Goal: Task Accomplishment & Management: Use online tool/utility

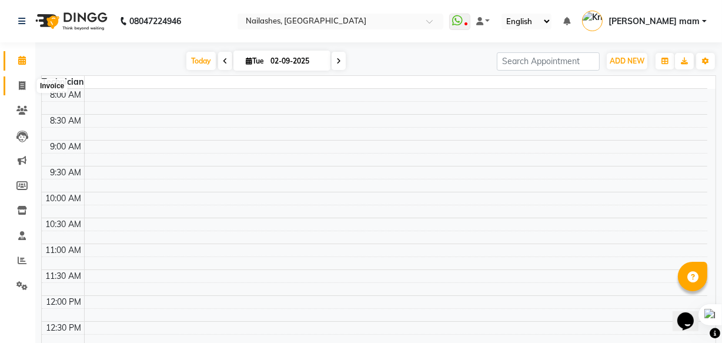
click at [24, 90] on span at bounding box center [22, 86] width 21 height 14
select select "service"
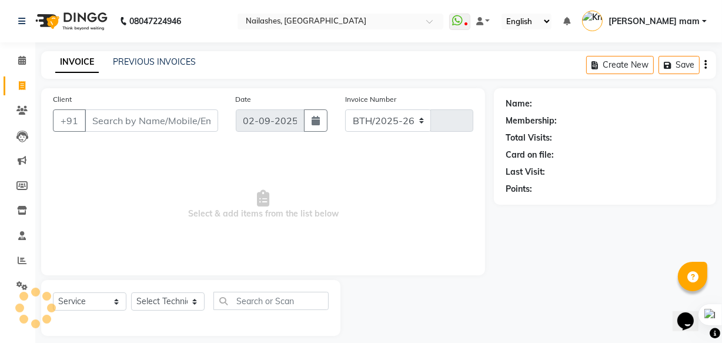
select select "5759"
type input "0820"
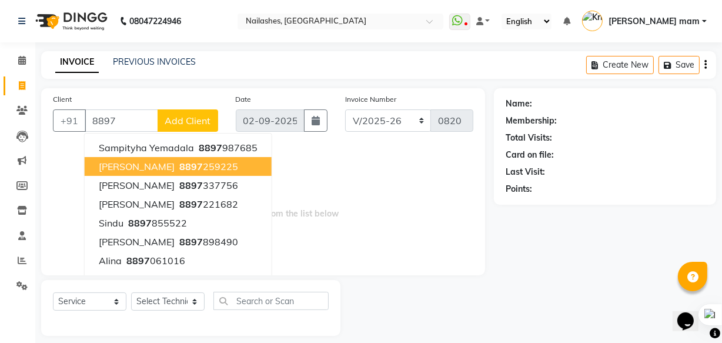
click at [113, 166] on span "[PERSON_NAME]" at bounding box center [137, 166] width 76 height 12
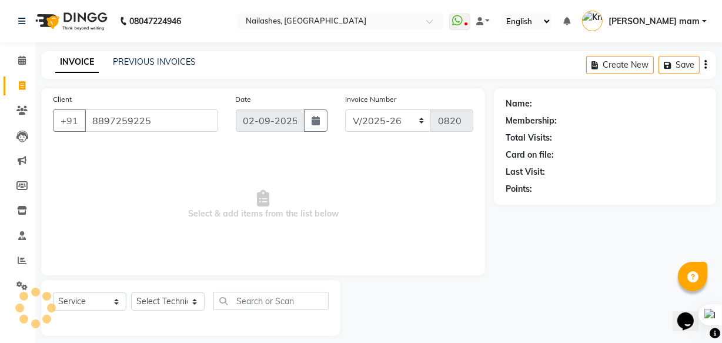
type input "8897259225"
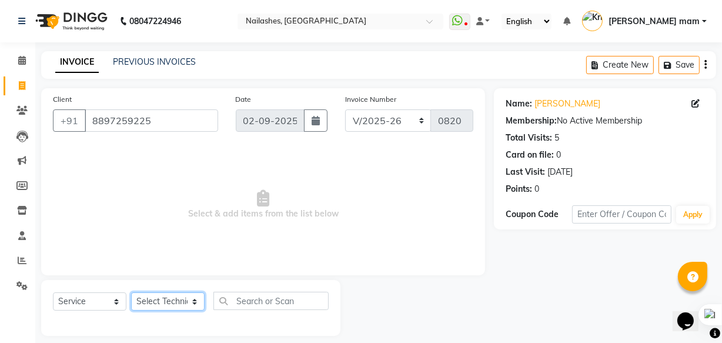
click at [165, 303] on select "Select Technician [PERSON_NAME] [PERSON_NAME] mam [PERSON_NAME] ringya [PERSON_…" at bounding box center [167, 301] width 73 height 18
select select "39885"
click at [131, 292] on select "Select Technician [PERSON_NAME] [PERSON_NAME] mam [PERSON_NAME] ringya [PERSON_…" at bounding box center [167, 301] width 73 height 18
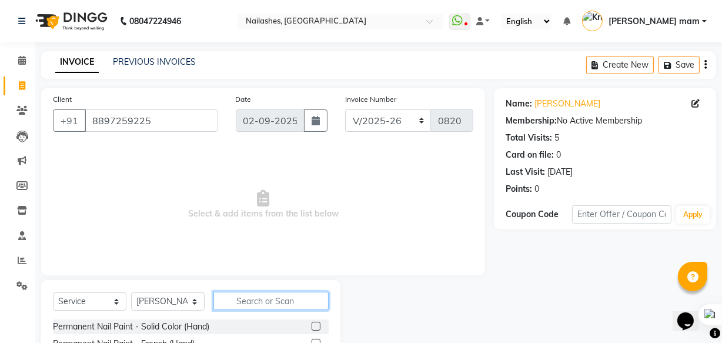
click at [243, 292] on input "text" at bounding box center [270, 300] width 115 height 18
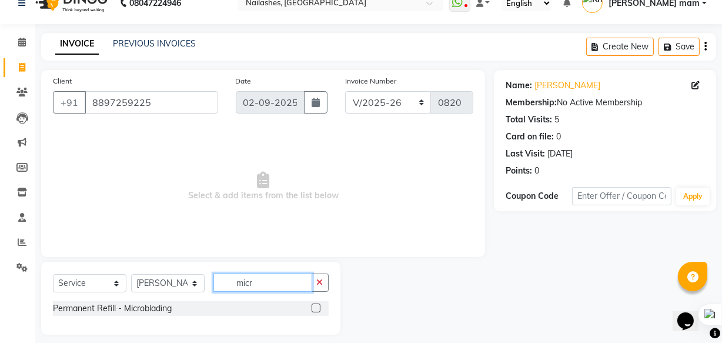
scroll to position [28, 0]
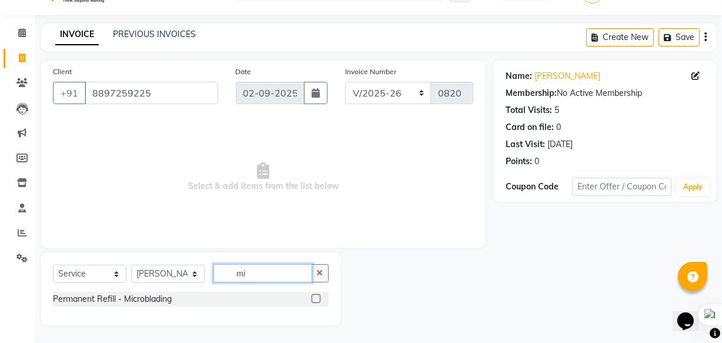
type input "m"
type input "bla"
click at [317, 270] on icon "button" at bounding box center [320, 273] width 6 height 8
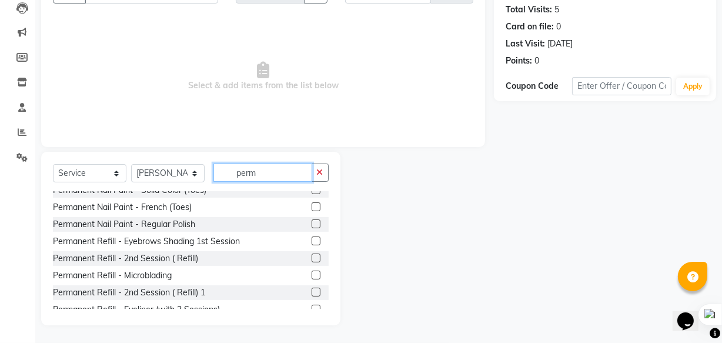
scroll to position [64, 0]
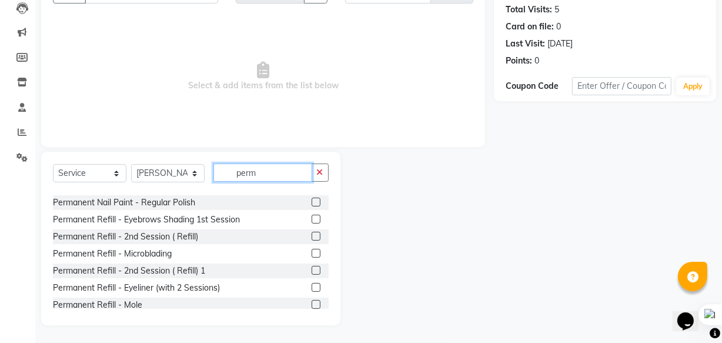
type input "perm"
click at [311, 250] on label at bounding box center [315, 253] width 9 height 9
click at [311, 250] on input "checkbox" at bounding box center [315, 254] width 8 height 8
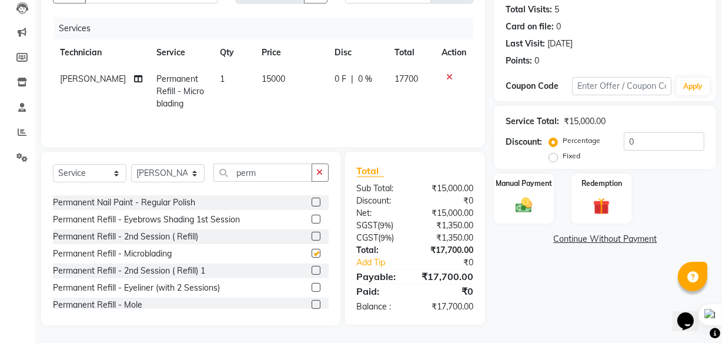
scroll to position [29, 0]
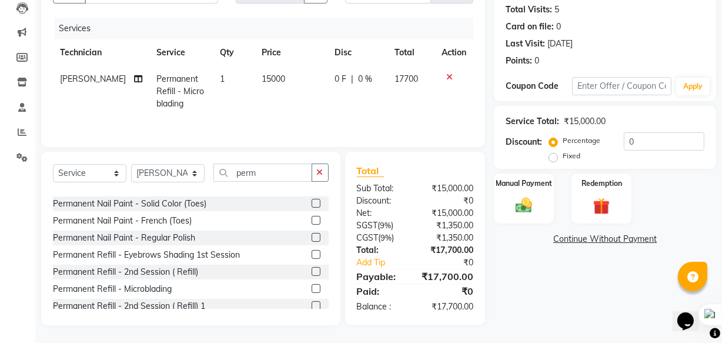
checkbox input "false"
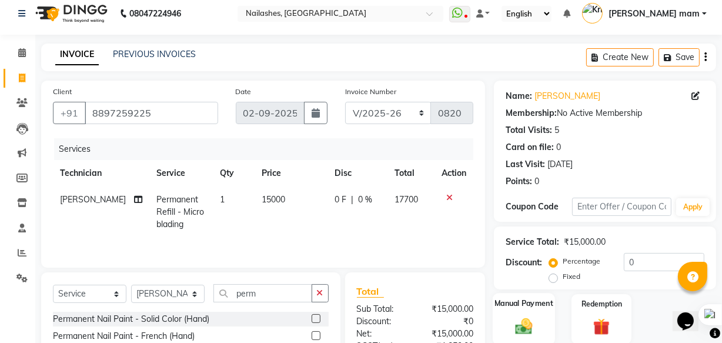
scroll to position [0, 0]
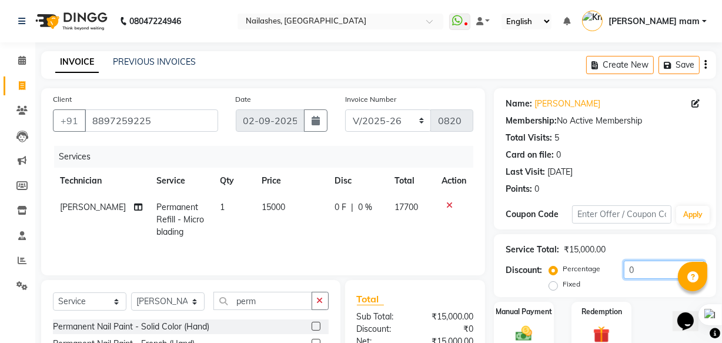
click at [638, 261] on div "Service Total: ₹15,000.00 Discount: Percentage Fixed 0" at bounding box center [604, 265] width 199 height 53
type input "40"
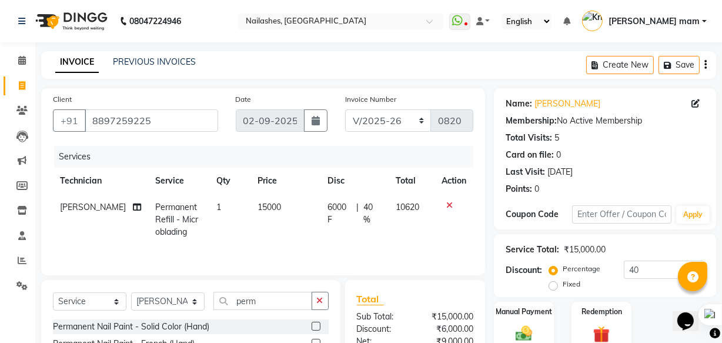
click at [651, 323] on div "Manual Payment Redemption" at bounding box center [605, 326] width 240 height 50
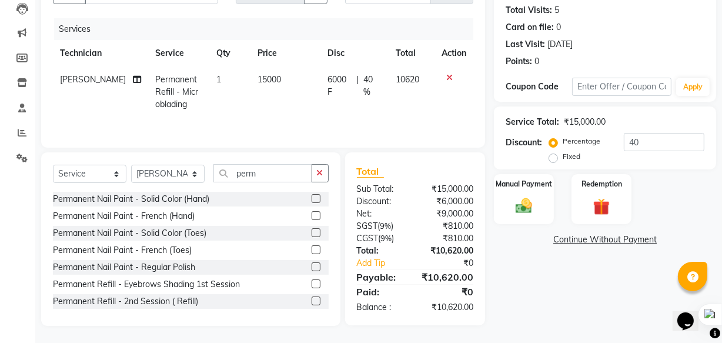
scroll to position [129, 0]
click at [534, 210] on img at bounding box center [523, 205] width 28 height 20
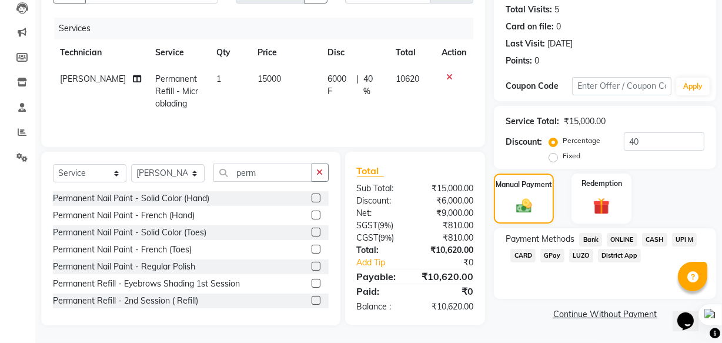
click at [655, 240] on span "CASH" at bounding box center [654, 240] width 25 height 14
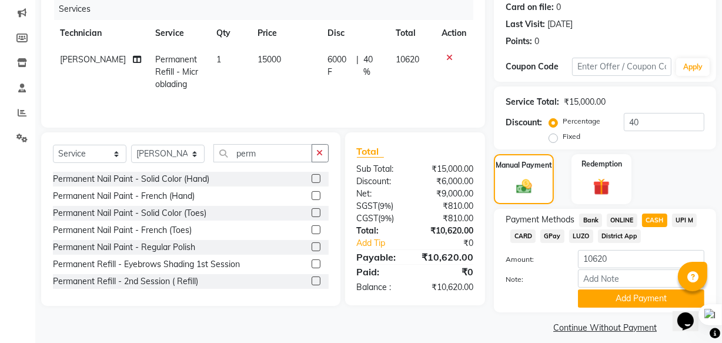
scroll to position [159, 0]
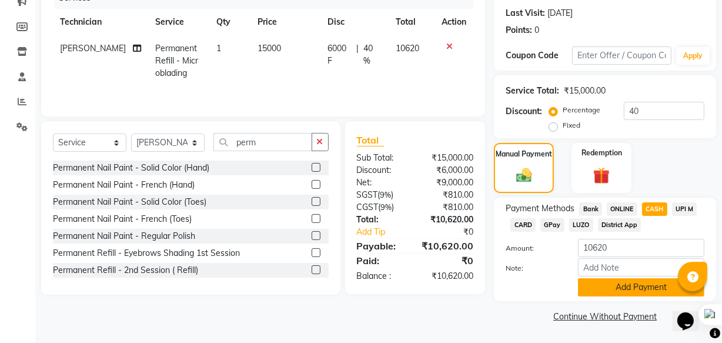
click at [629, 287] on button "Add Payment" at bounding box center [641, 287] width 126 height 18
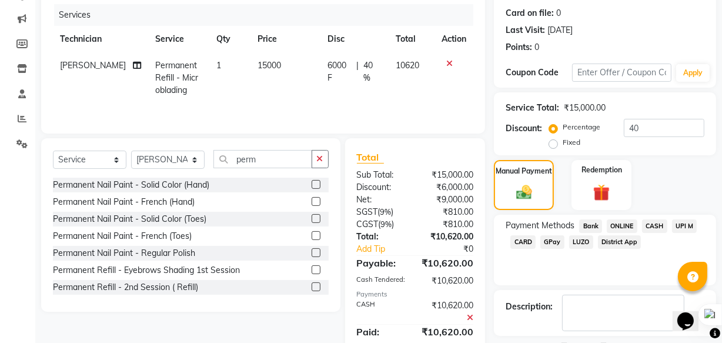
scroll to position [192, 0]
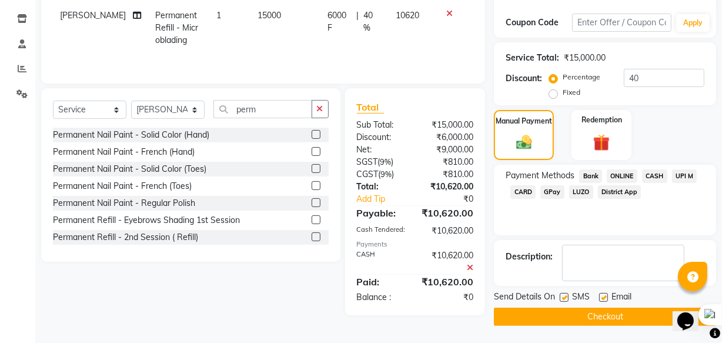
click at [620, 312] on button "Checkout" at bounding box center [605, 316] width 222 height 18
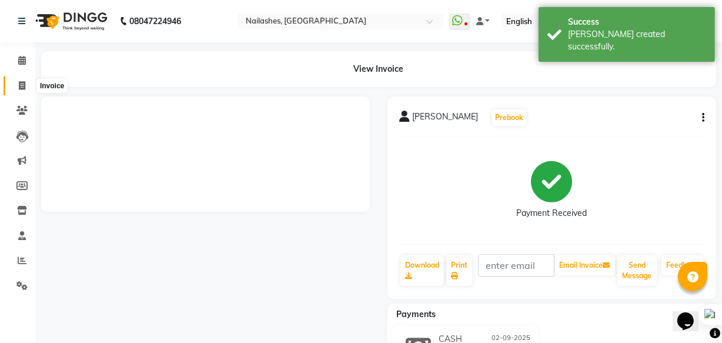
click at [21, 85] on icon at bounding box center [22, 85] width 6 height 9
select select "service"
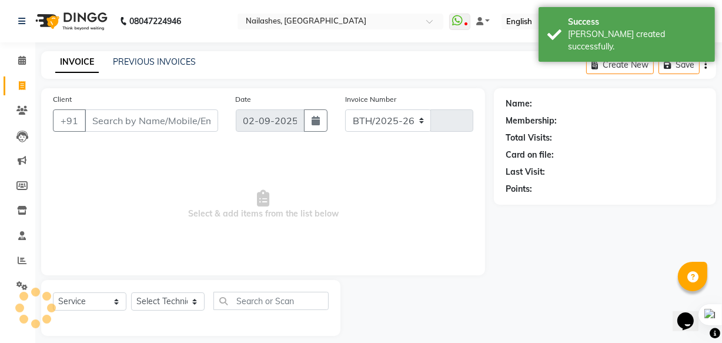
scroll to position [11, 0]
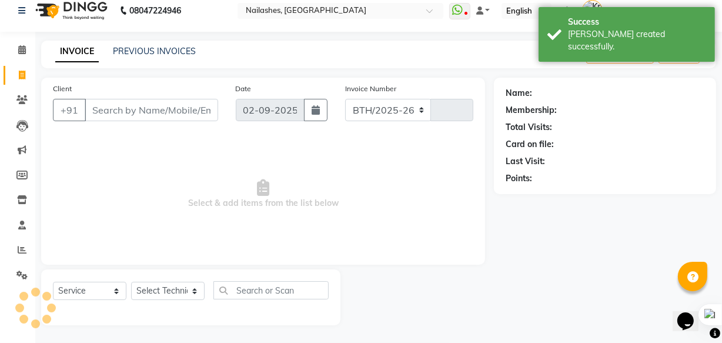
select select "5759"
type input "0821"
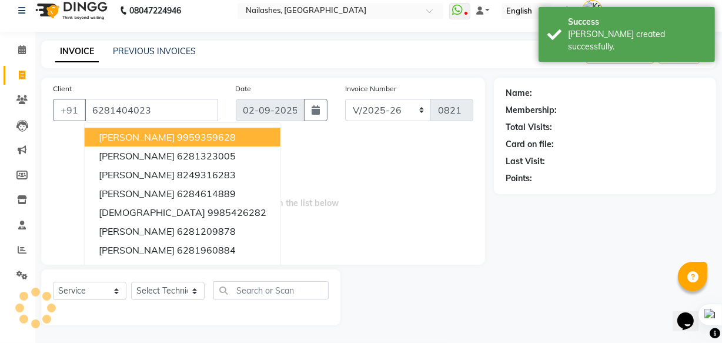
type input "6281404023"
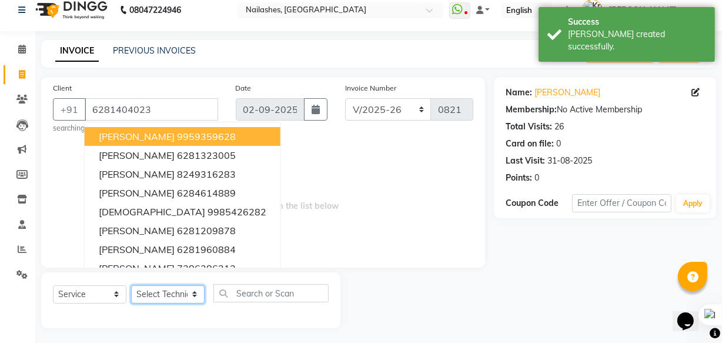
click at [191, 296] on select "Select Technician [PERSON_NAME] [PERSON_NAME] mam [PERSON_NAME] ringya [PERSON_…" at bounding box center [167, 294] width 73 height 18
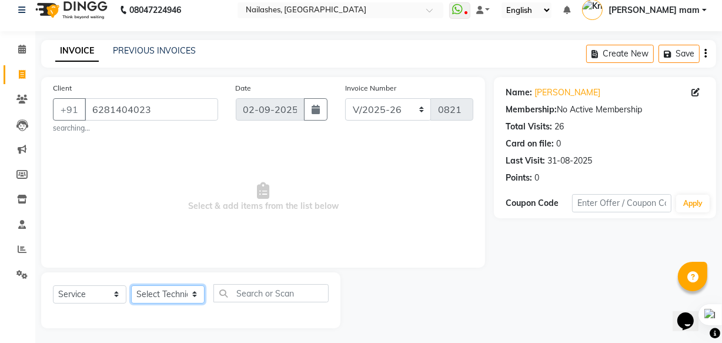
select select "39885"
click at [131, 285] on select "Select Technician [PERSON_NAME] [PERSON_NAME] mam [PERSON_NAME] ringya [PERSON_…" at bounding box center [167, 294] width 73 height 18
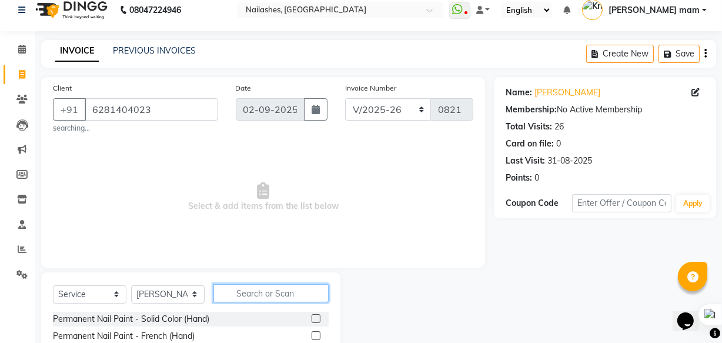
click at [261, 287] on input "text" at bounding box center [270, 293] width 115 height 18
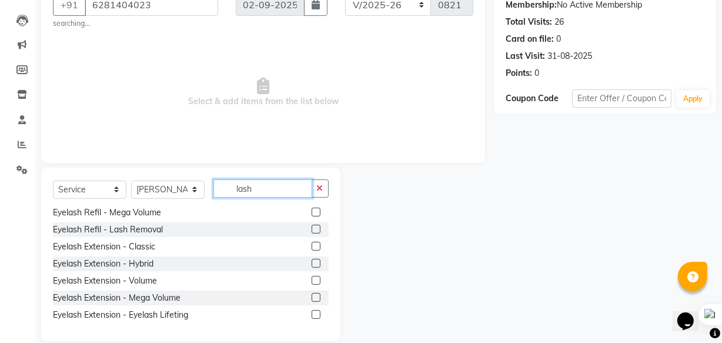
scroll to position [118, 0]
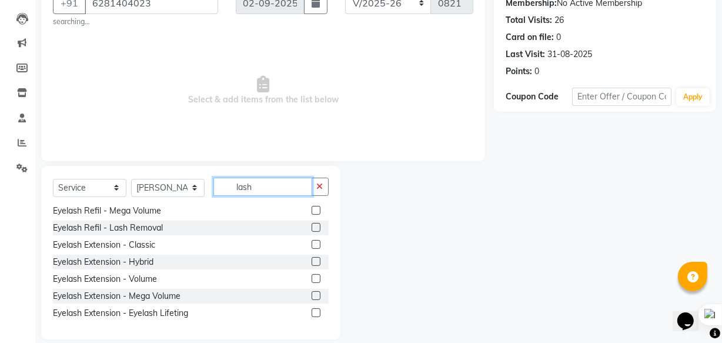
type input "lash"
click at [311, 246] on label at bounding box center [315, 244] width 9 height 9
click at [311, 246] on input "checkbox" at bounding box center [315, 245] width 8 height 8
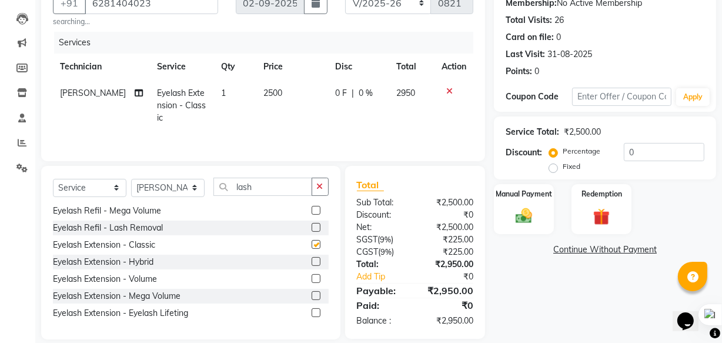
checkbox input "false"
click at [198, 188] on select "Select Technician [PERSON_NAME] [PERSON_NAME] mam [PERSON_NAME] ringya [PERSON_…" at bounding box center [167, 188] width 73 height 18
select select "76516"
click at [131, 179] on select "Select Technician [PERSON_NAME] [PERSON_NAME] mam [PERSON_NAME] ringya [PERSON_…" at bounding box center [167, 188] width 73 height 18
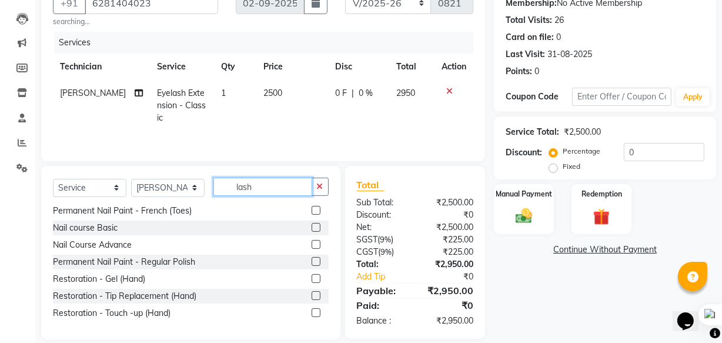
click at [291, 186] on input "lash" at bounding box center [262, 186] width 99 height 18
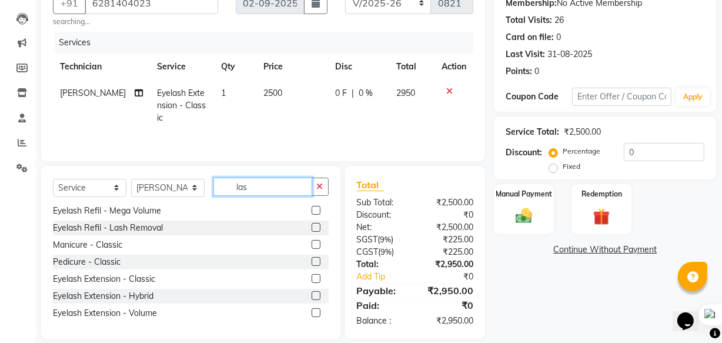
type input "las"
click at [311, 280] on label at bounding box center [315, 278] width 9 height 9
click at [311, 280] on input "checkbox" at bounding box center [315, 279] width 8 height 8
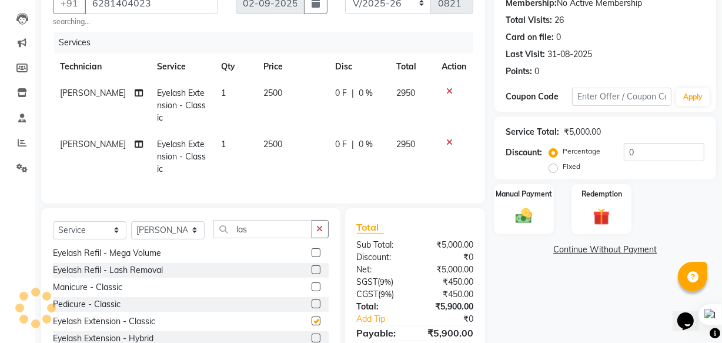
checkbox input "false"
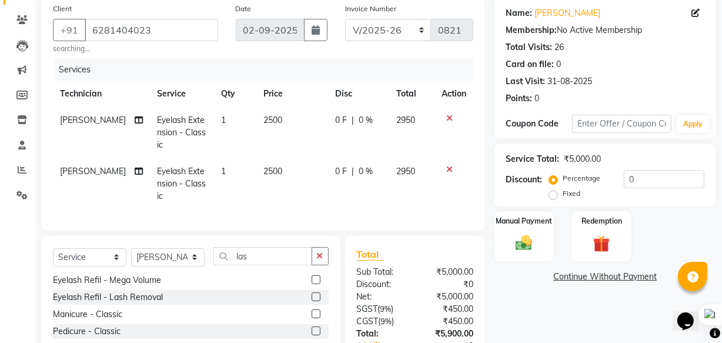
scroll to position [182, 0]
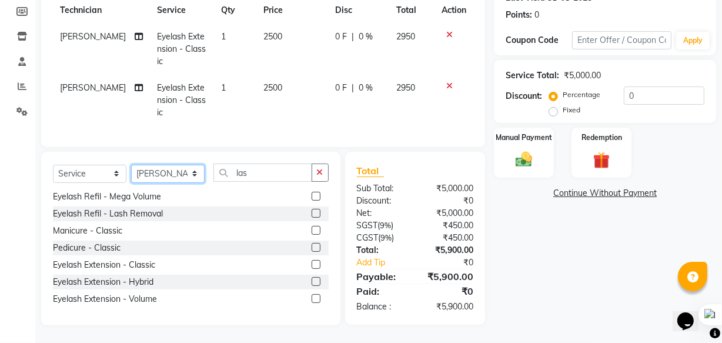
click at [172, 176] on select "Select Technician [PERSON_NAME] [PERSON_NAME] mam [PERSON_NAME] ringya [PERSON_…" at bounding box center [167, 174] width 73 height 18
select select "71408"
click at [131, 165] on select "Select Technician [PERSON_NAME] [PERSON_NAME] mam [PERSON_NAME] ringya [PERSON_…" at bounding box center [167, 174] width 73 height 18
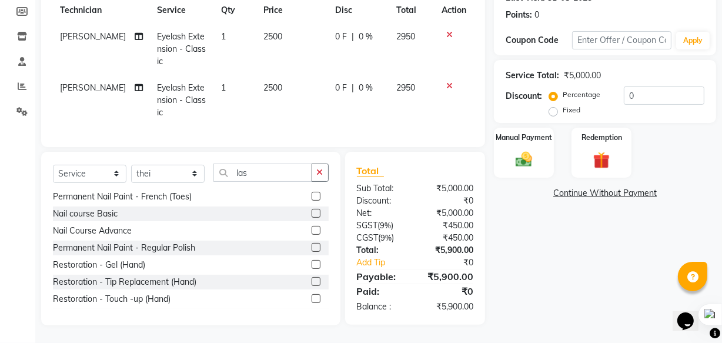
click at [314, 169] on button "button" at bounding box center [319, 172] width 17 height 18
click at [280, 166] on input "text" at bounding box center [270, 172] width 115 height 18
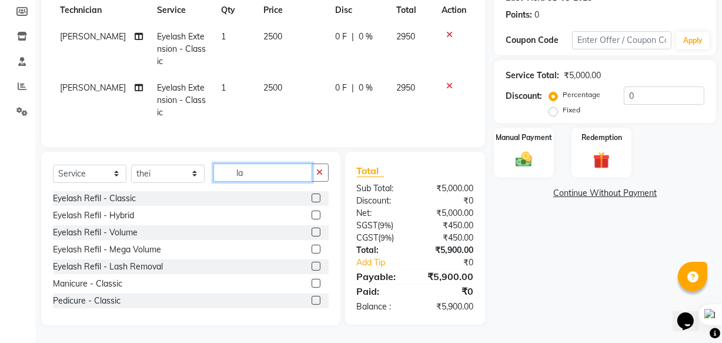
type input "l"
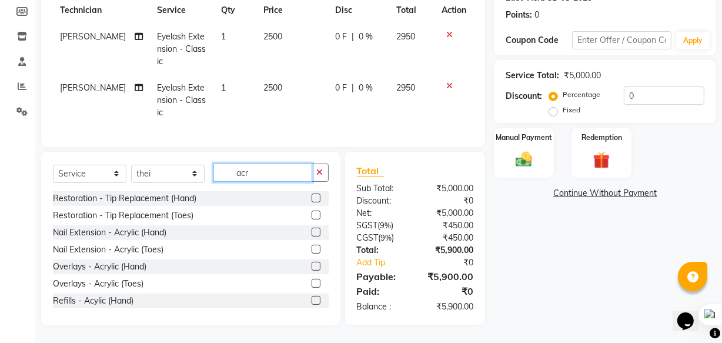
scroll to position [182, 0]
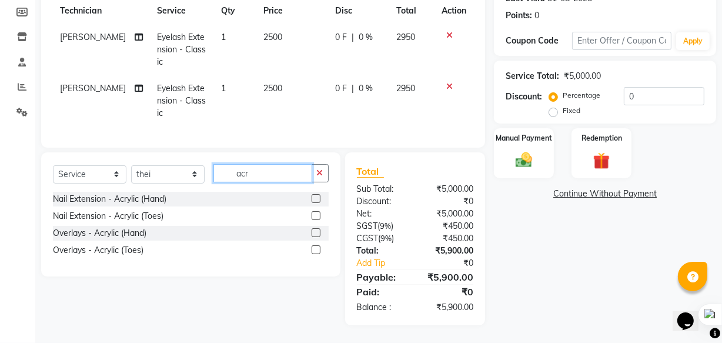
type input "acr"
click at [311, 199] on label at bounding box center [315, 198] width 9 height 9
click at [311, 199] on input "checkbox" at bounding box center [315, 199] width 8 height 8
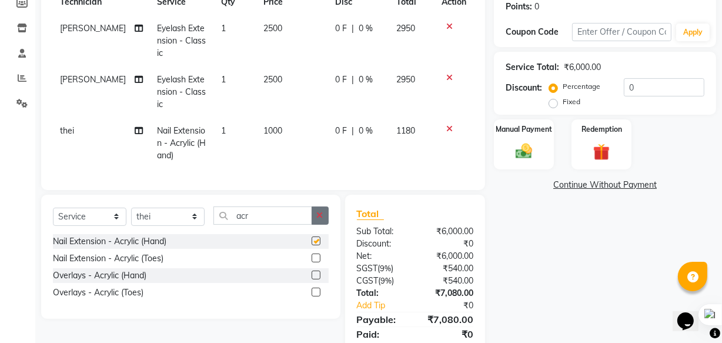
checkbox input "false"
click at [319, 219] on icon "button" at bounding box center [320, 215] width 6 height 8
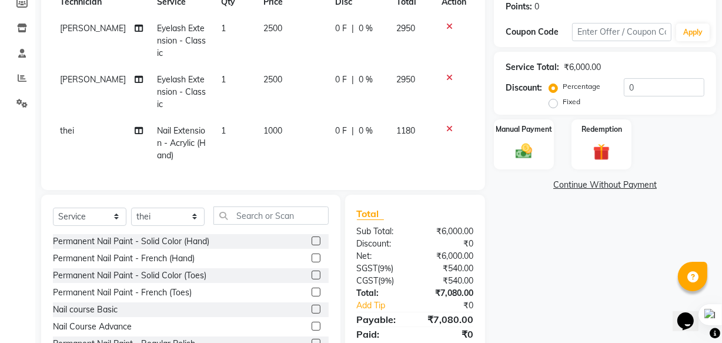
click at [311, 245] on label at bounding box center [315, 240] width 9 height 9
click at [311, 245] on input "checkbox" at bounding box center [315, 241] width 8 height 8
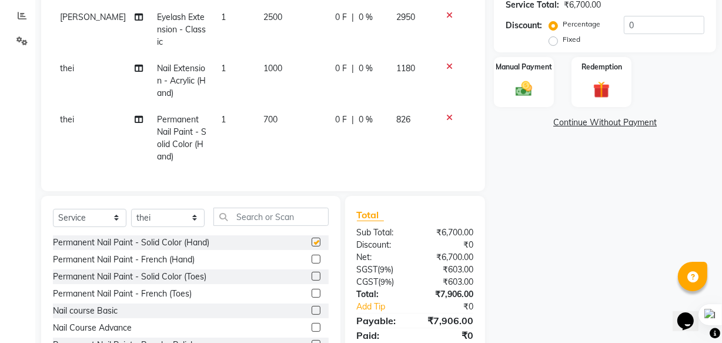
scroll to position [297, 0]
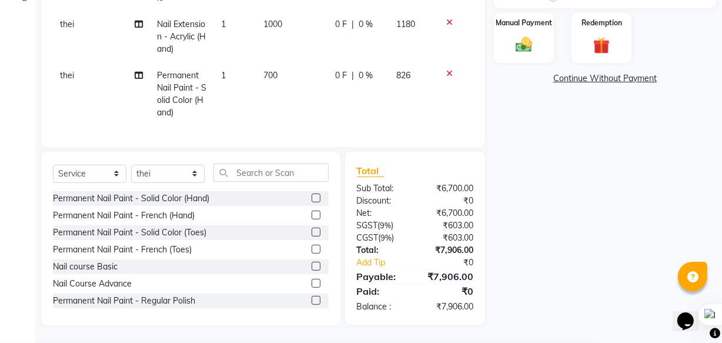
checkbox input "false"
click at [311, 229] on label at bounding box center [315, 231] width 9 height 9
click at [311, 229] on input "checkbox" at bounding box center [315, 233] width 8 height 8
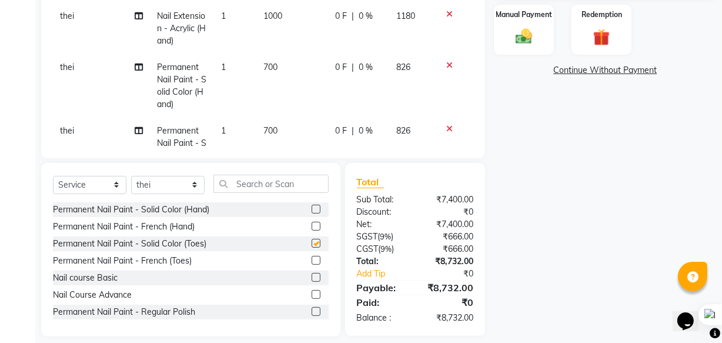
checkbox input "false"
click at [307, 180] on input "text" at bounding box center [270, 184] width 115 height 18
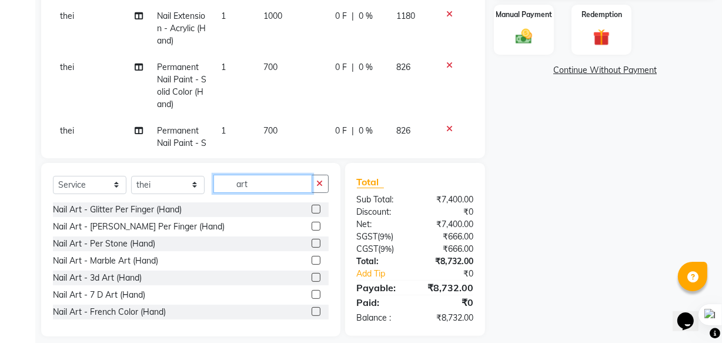
type input "art"
click at [311, 209] on label at bounding box center [315, 208] width 9 height 9
click at [311, 209] on input "checkbox" at bounding box center [315, 210] width 8 height 8
checkbox input "false"
click at [296, 180] on input "art" at bounding box center [262, 184] width 99 height 18
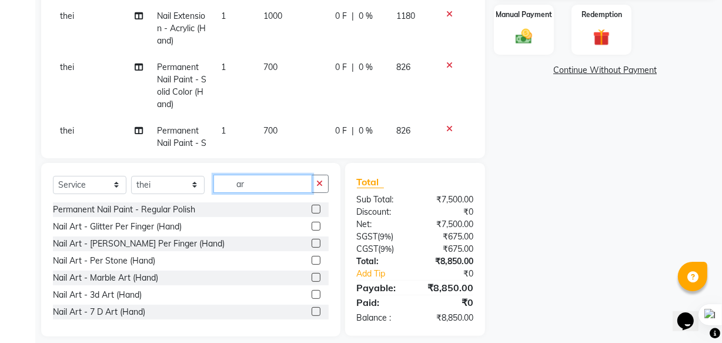
type input "a"
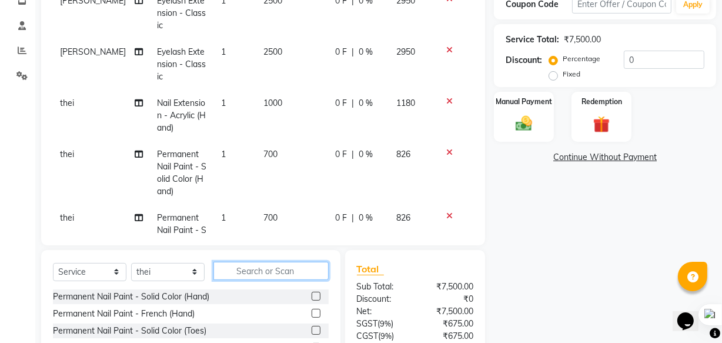
scroll to position [190, 0]
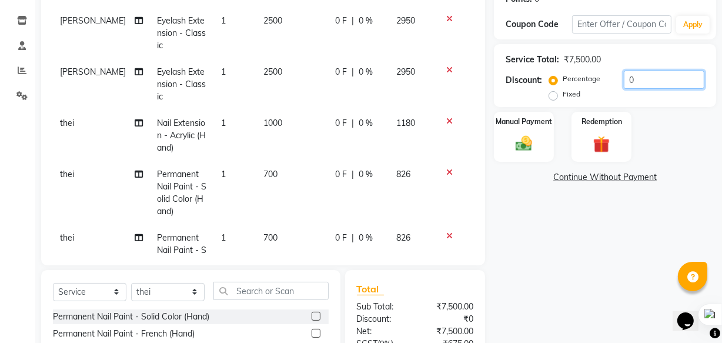
click at [689, 80] on input "0" at bounding box center [663, 80] width 81 height 18
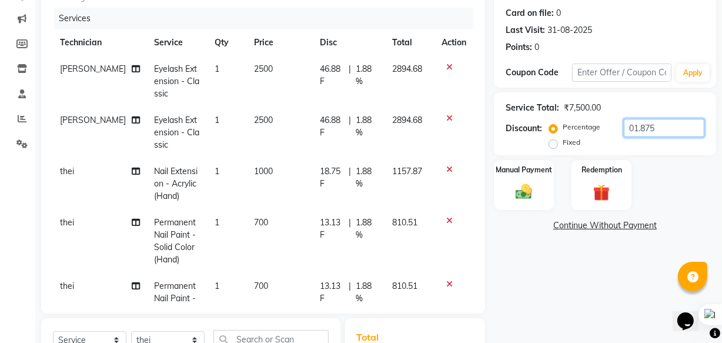
scroll to position [51, 0]
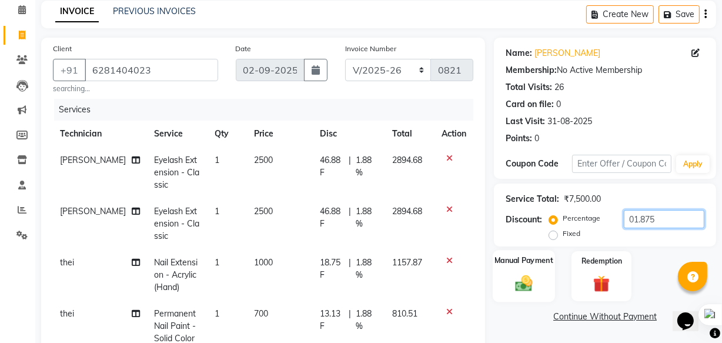
type input "01.875"
click at [519, 276] on img at bounding box center [523, 283] width 28 height 20
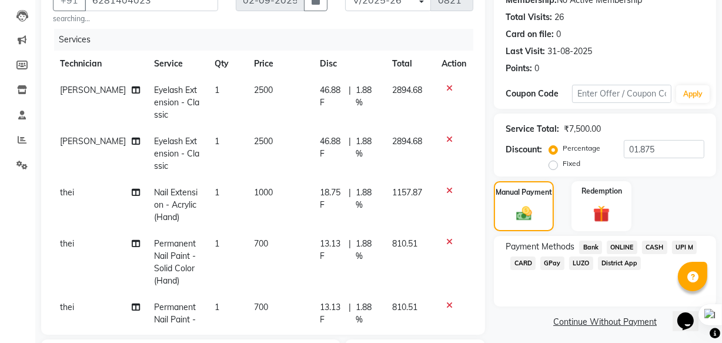
scroll to position [264, 0]
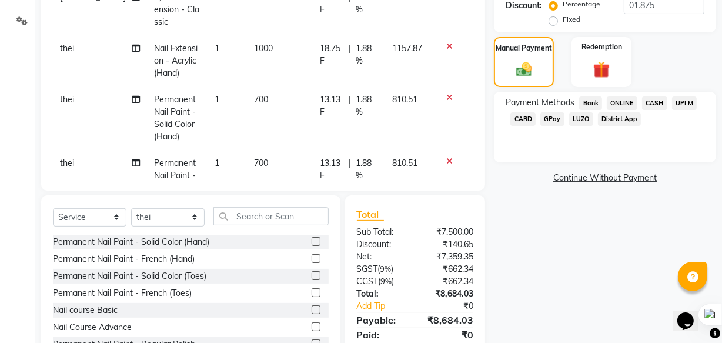
click at [688, 103] on span "UPI M" at bounding box center [684, 103] width 25 height 14
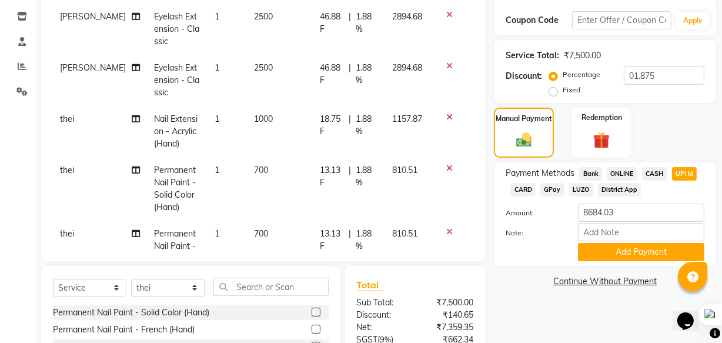
scroll to position [267, 0]
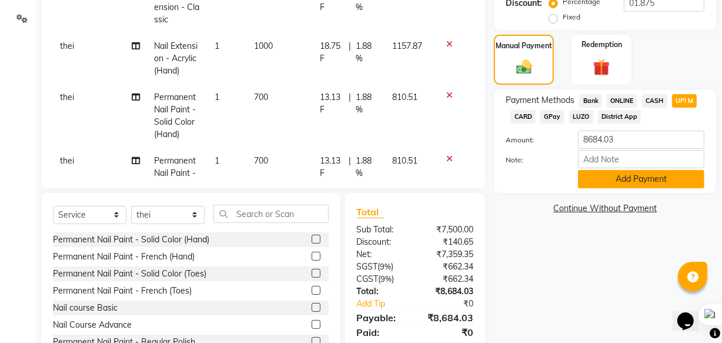
click at [658, 173] on button "Add Payment" at bounding box center [641, 179] width 126 height 18
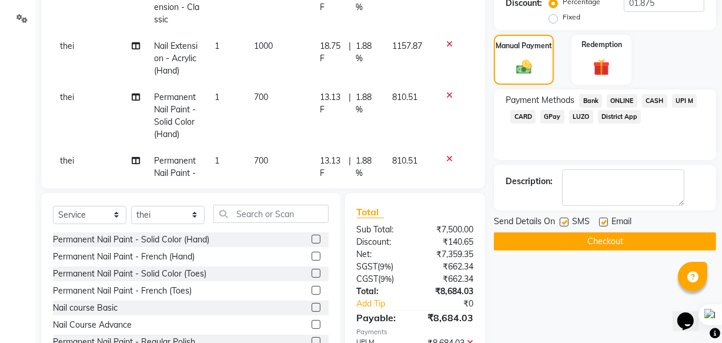
click at [625, 244] on button "Checkout" at bounding box center [605, 241] width 222 height 18
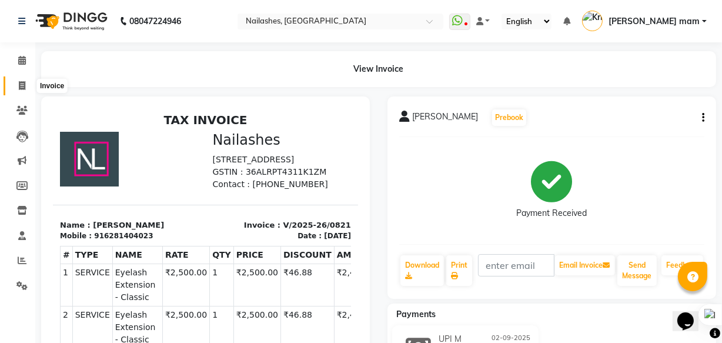
click at [20, 88] on icon at bounding box center [22, 85] width 6 height 9
select select "service"
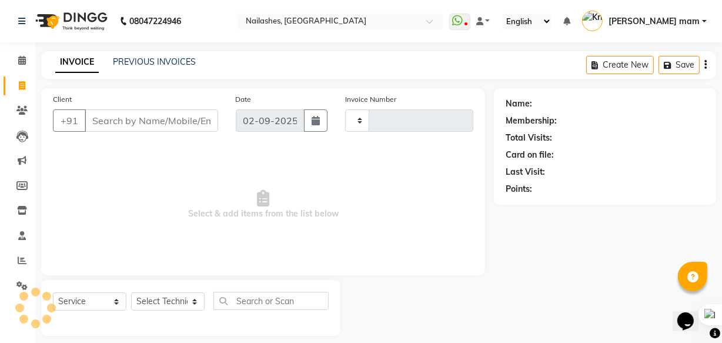
scroll to position [11, 0]
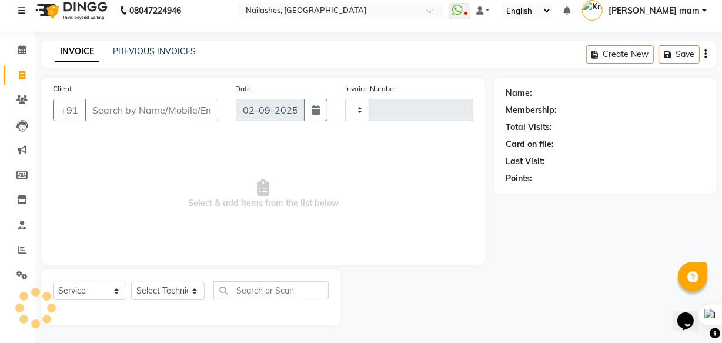
type input "0822"
select select "5759"
click at [21, 250] on icon at bounding box center [22, 249] width 9 height 9
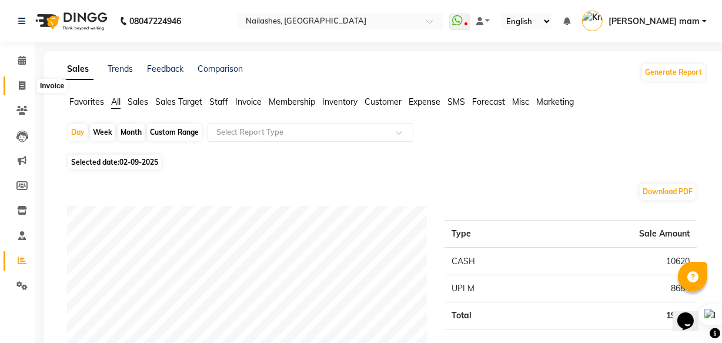
click at [28, 86] on span at bounding box center [22, 86] width 21 height 14
select select "service"
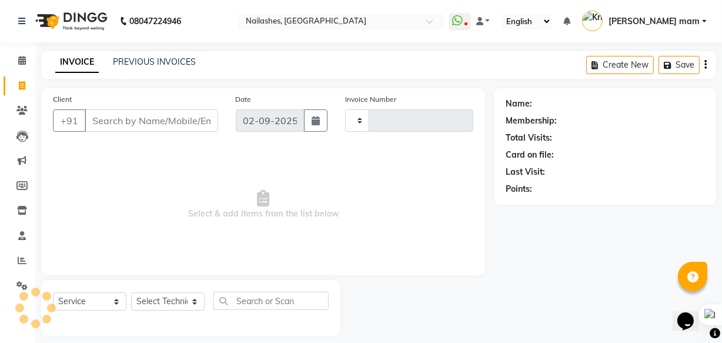
scroll to position [11, 0]
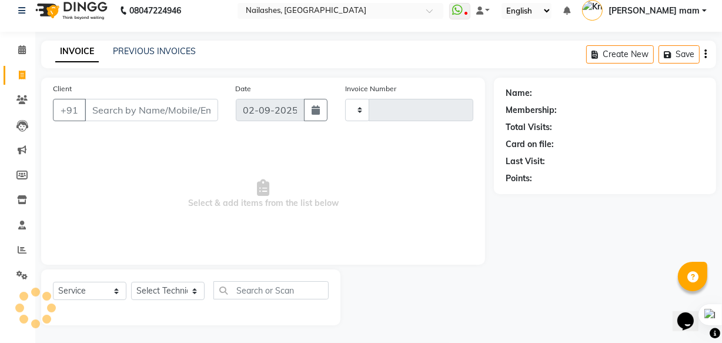
type input "0822"
select select "5759"
